Goal: Information Seeking & Learning: Find specific fact

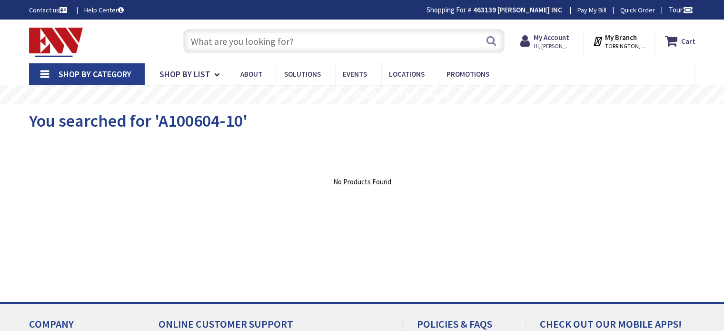
click at [213, 48] on input "text" at bounding box center [343, 41] width 321 height 24
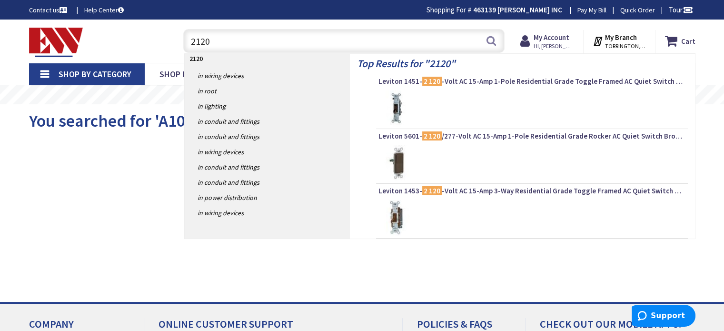
click at [261, 38] on input "2120" at bounding box center [343, 41] width 321 height 24
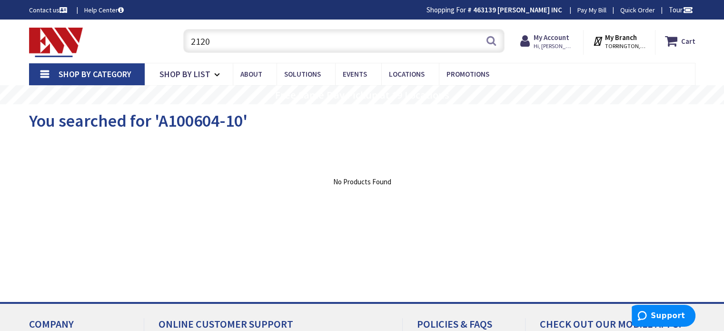
type input "2120"
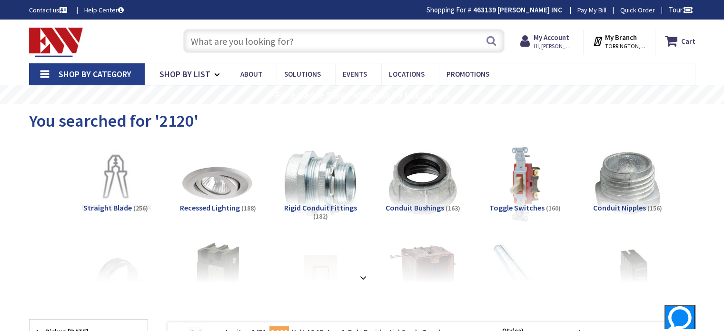
click at [229, 38] on input "text" at bounding box center [343, 41] width 321 height 24
paste input "Leviton 2120 120 VAC Surge Replacement Module. For use with the following surge…"
type input "Leviton 2120 120 VAC Surge Replacement Module. For use with the following surge…"
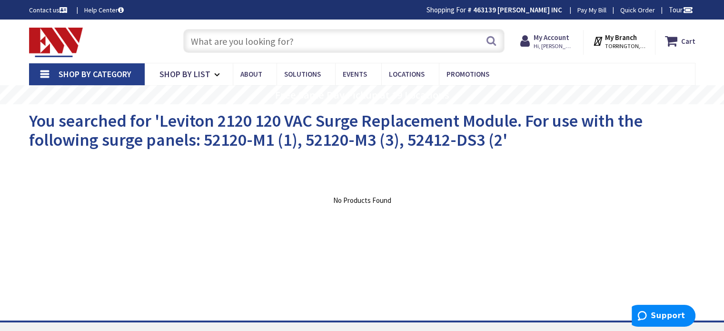
click at [331, 44] on input "text" at bounding box center [343, 41] width 321 height 24
paste input "Leviton 2120 120 VAC Surge Replacement Module. For use with the following surge…"
type input "Leviton 2120 120 VAC Surge Replacement Module. For use with the following surge…"
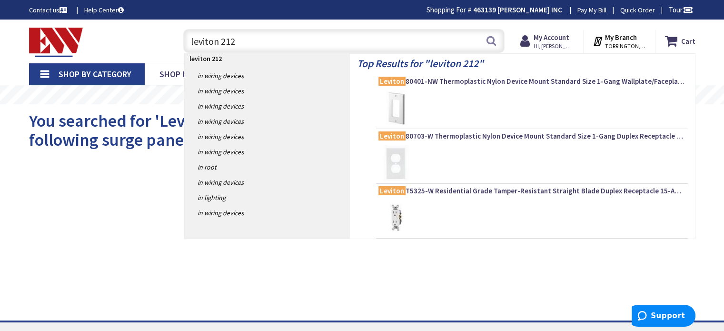
type input "leviton 2120"
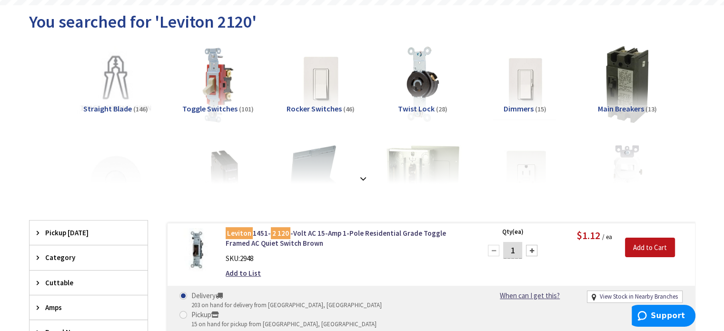
scroll to position [143, 0]
